Goal: Find specific page/section: Find specific page/section

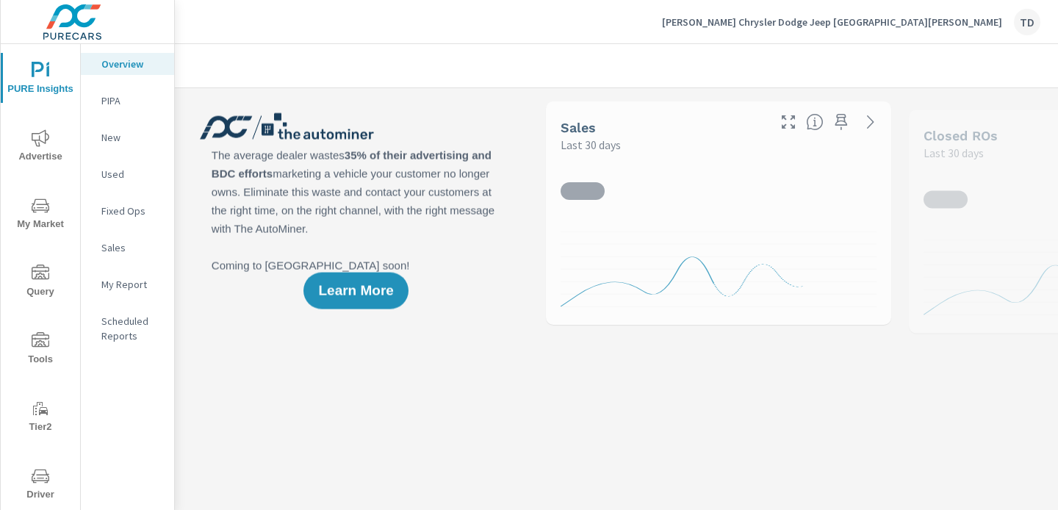
click at [50, 212] on span "My Market" at bounding box center [40, 215] width 71 height 36
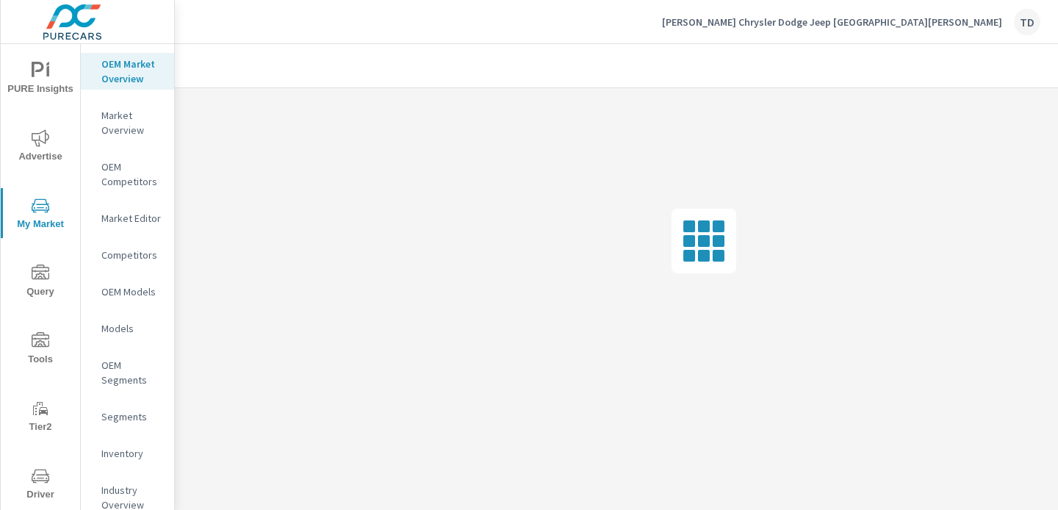
click at [128, 108] on p "Market Overview" at bounding box center [131, 122] width 61 height 29
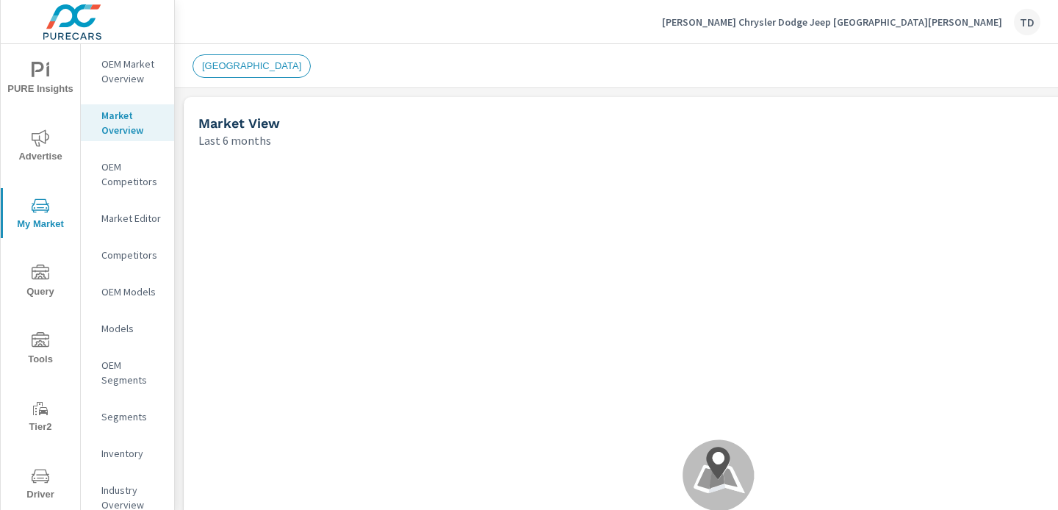
scroll to position [120, 0]
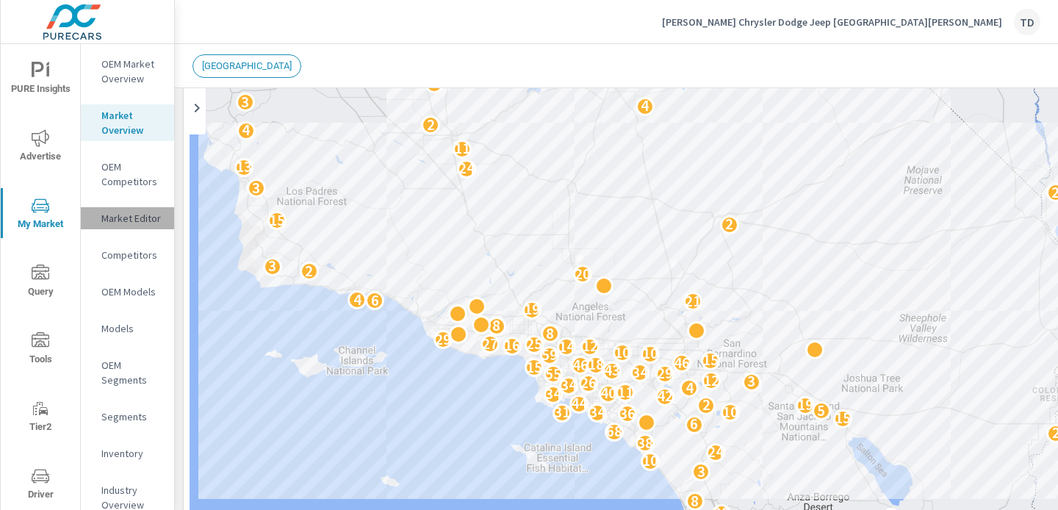
click at [130, 222] on p "Market Editor" at bounding box center [131, 218] width 61 height 15
